Goal: Complete application form

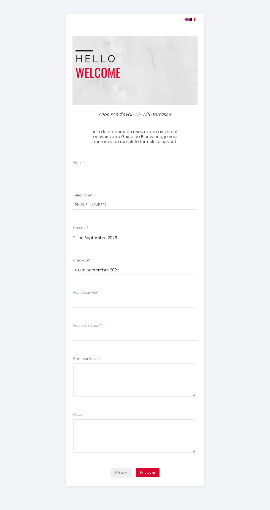
select select
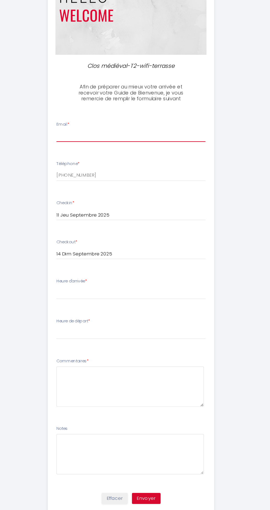
click at [148, 171] on input "Email *" at bounding box center [135, 173] width 124 height 10
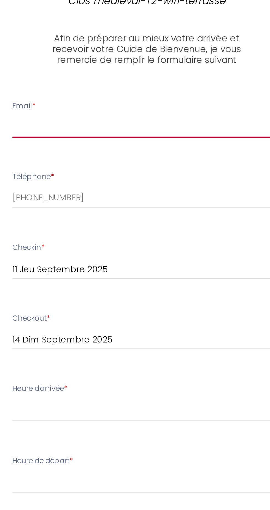
type input "[EMAIL_ADDRESS][DOMAIN_NAME]"
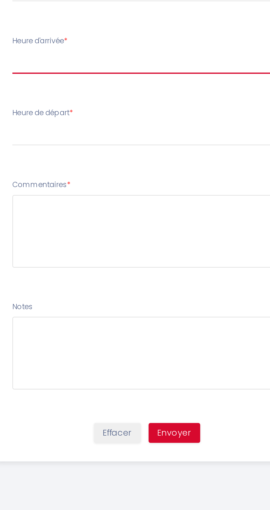
click at [163, 302] on select "14:00 14:30 15:00 15:30 16:00 16:30 17:00 17:30 18:00 18:30 19:00 19:30 20:00 2…" at bounding box center [135, 302] width 124 height 10
select select "15:00"
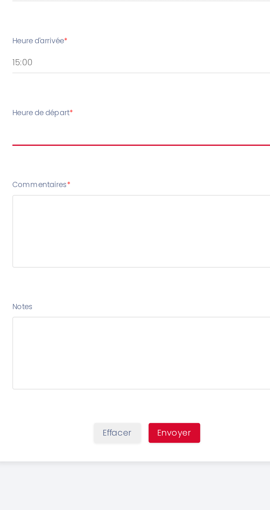
click at [154, 336] on select "00:00 00:30 01:00 01:30 02:00 02:30 03:00 03:30 04:00 04:30 05:00 05:30 06:00 0…" at bounding box center [135, 336] width 124 height 10
select select "09:00"
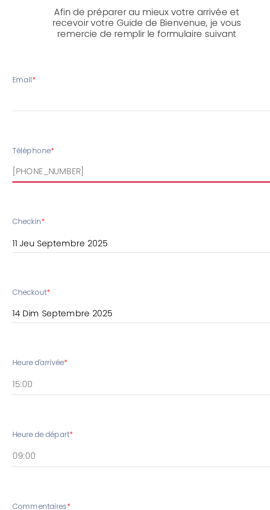
click at [155, 202] on input "[PHONE_NUMBER]" at bounding box center [135, 205] width 124 height 10
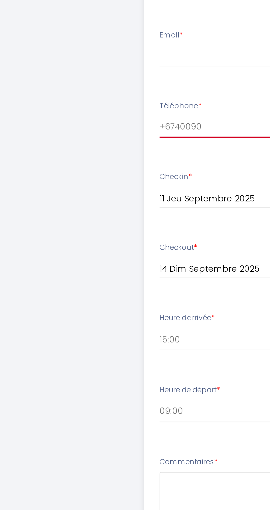
click at [105, 206] on input "+6740090" at bounding box center [135, 205] width 124 height 10
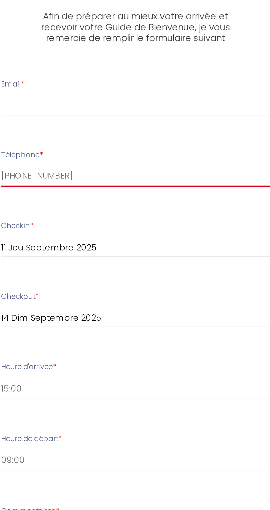
type input "[PHONE_NUMBER]"
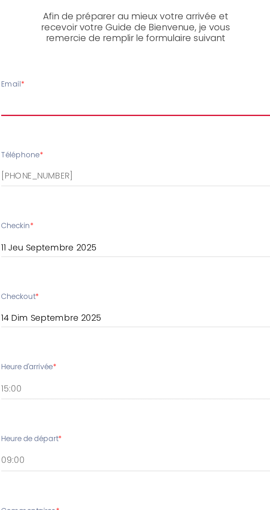
click at [158, 170] on input "Email *" at bounding box center [135, 173] width 124 height 10
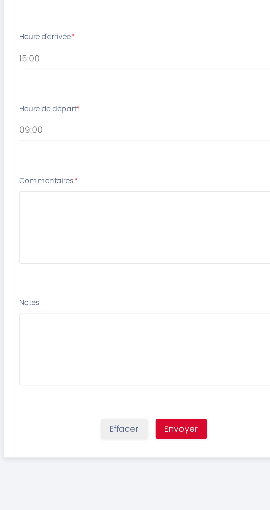
type input "[EMAIL_ADDRESS][DOMAIN_NAME]"
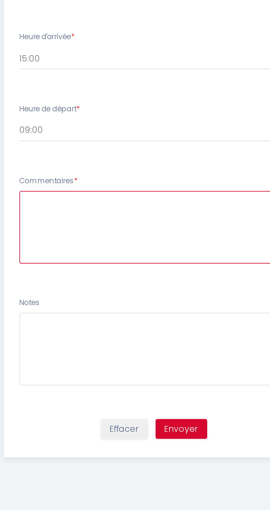
click at [134, 364] on textarea at bounding box center [134, 380] width 122 height 33
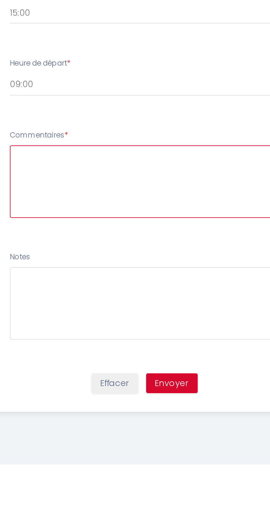
scroll to position [12, 0]
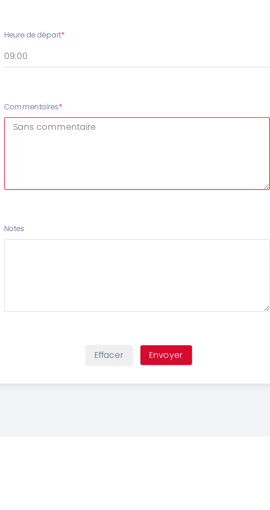
type textarea "Sans commentaires"
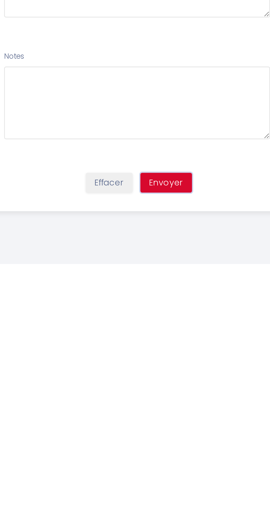
click at [153, 468] on button "Envoyer" at bounding box center [148, 472] width 24 height 9
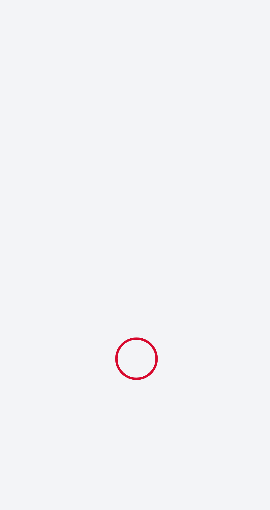
scroll to position [12, 0]
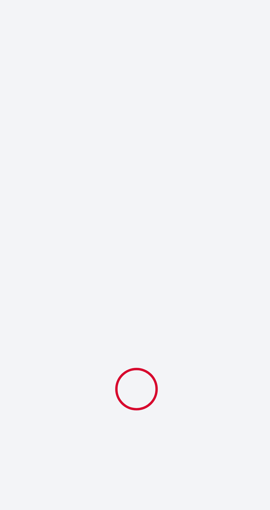
select select "15:00"
select select "09:00"
